Goal: Task Accomplishment & Management: Complete application form

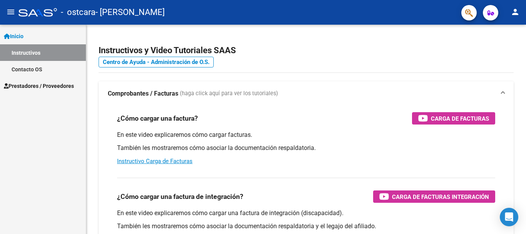
click at [31, 84] on span "Prestadores / Proveedores" at bounding box center [39, 86] width 70 height 8
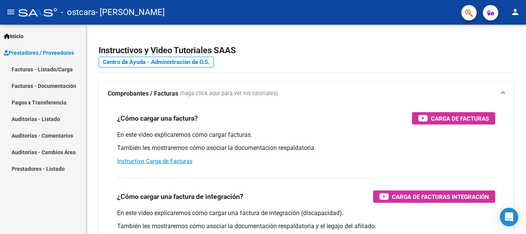
click at [30, 69] on link "Facturas - Listado/Carga" at bounding box center [43, 69] width 86 height 17
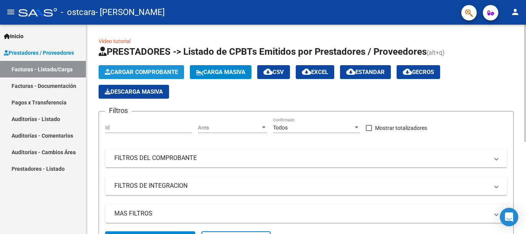
click at [142, 72] on span "Cargar Comprobante" at bounding box center [141, 72] width 73 height 7
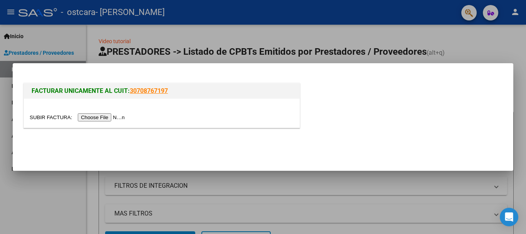
click at [106, 118] on input "file" at bounding box center [79, 117] width 98 height 8
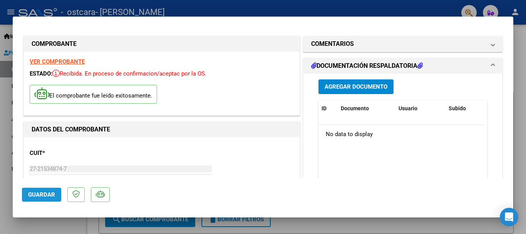
click at [40, 195] on span "Guardar" at bounding box center [41, 194] width 27 height 7
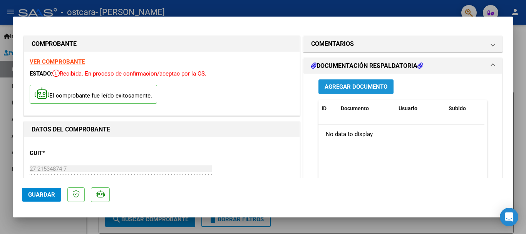
click at [353, 89] on span "Agregar Documento" at bounding box center [356, 87] width 63 height 7
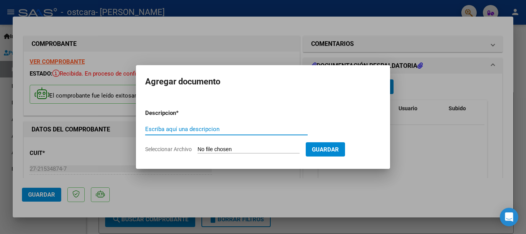
click at [232, 149] on input "Seleccionar Archivo" at bounding box center [249, 149] width 102 height 7
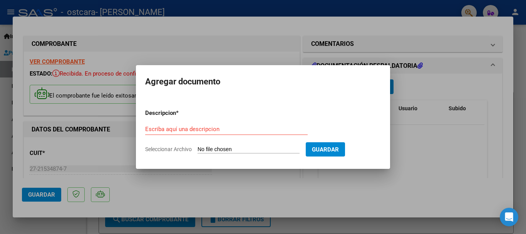
type input "C:\fakepath\Scan2asidtencia.pdf"
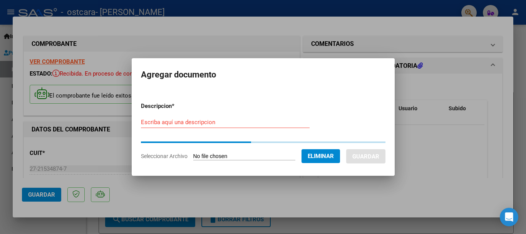
click at [212, 121] on form "Descripcion * Escriba aquí una descripcion Seleccionar Archivo Eliminar Guardar" at bounding box center [263, 131] width 245 height 70
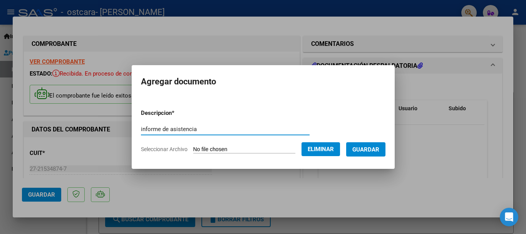
type input "informe de asistencia"
click at [380, 146] on span "Guardar" at bounding box center [366, 149] width 27 height 7
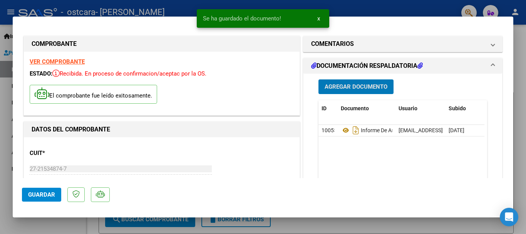
click at [365, 89] on span "Agregar Documento" at bounding box center [356, 87] width 63 height 7
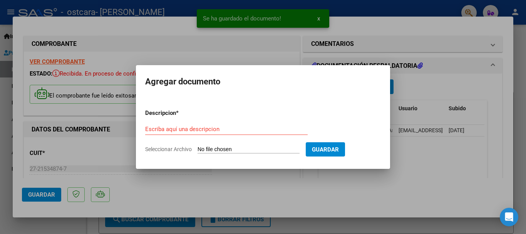
click at [240, 148] on input "Seleccionar Archivo" at bounding box center [249, 149] width 102 height 7
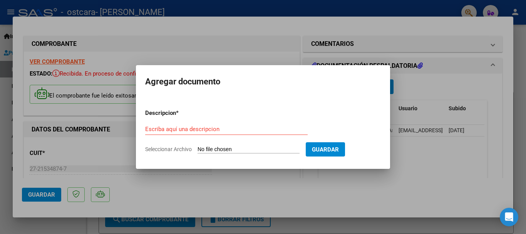
type input "C:\fakepath\Scan2informe.pdf"
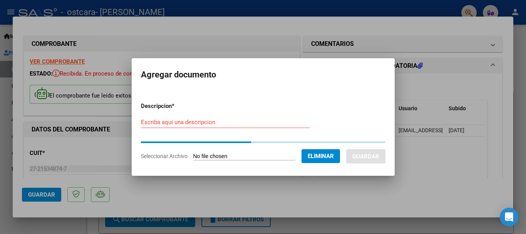
click at [199, 126] on input "Escriba aquí una descripcion" at bounding box center [225, 122] width 169 height 7
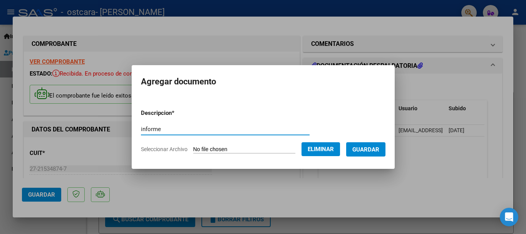
type input "informe"
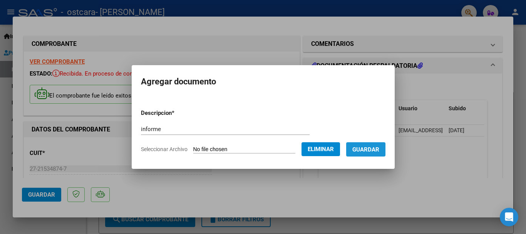
click at [372, 151] on span "Guardar" at bounding box center [366, 149] width 27 height 7
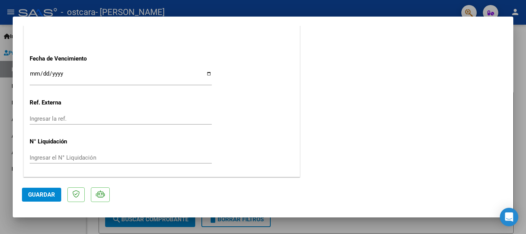
scroll to position [464, 0]
click at [39, 195] on span "Guardar" at bounding box center [41, 194] width 27 height 7
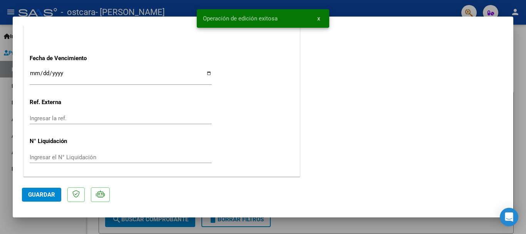
click at [375, 11] on div at bounding box center [263, 117] width 526 height 234
type input "$ 0,00"
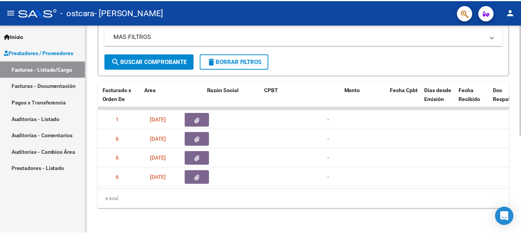
scroll to position [0, 0]
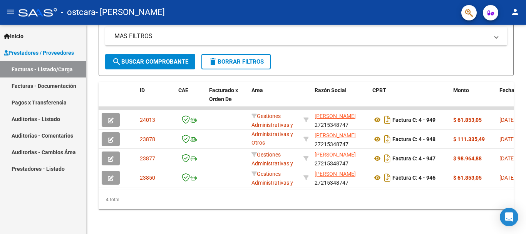
click at [515, 17] on button "person" at bounding box center [515, 12] width 15 height 15
click at [501, 50] on button "exit_to_app Salir" at bounding box center [499, 51] width 47 height 19
